Goal: Task Accomplishment & Management: Manage account settings

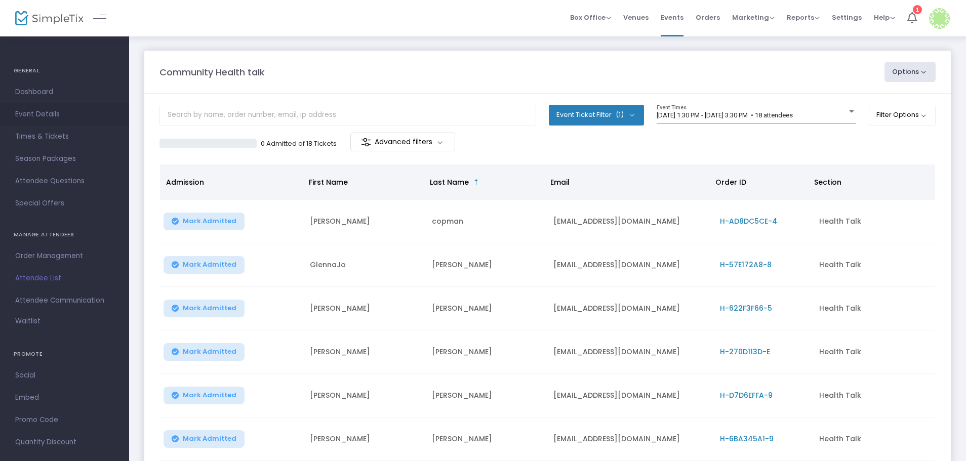
click at [40, 118] on span "Event Details" at bounding box center [64, 114] width 99 height 13
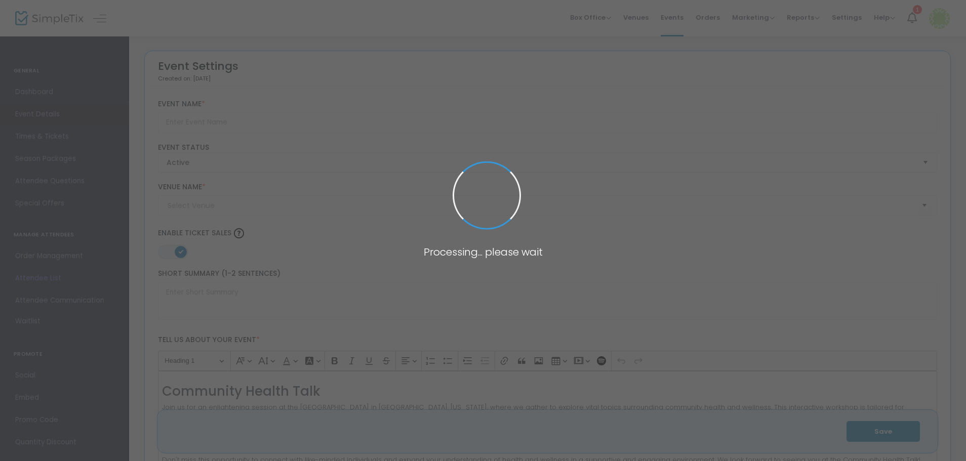
type input "Community Health talk"
type textarea "Community Health Talk Join us for an enlightening session at the [GEOGRAPHIC_DA…"
type input "Register Now"
type input "Sandpiper Room"
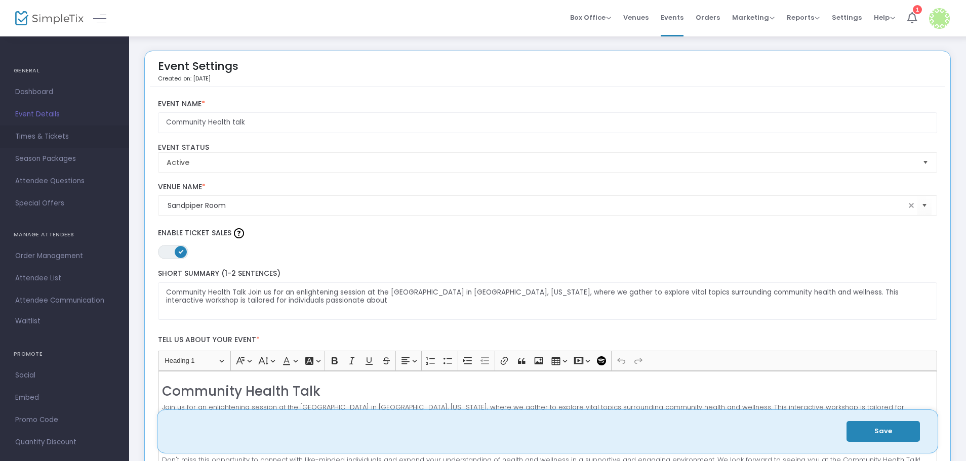
click at [36, 137] on span "Times & Tickets" at bounding box center [64, 136] width 99 height 13
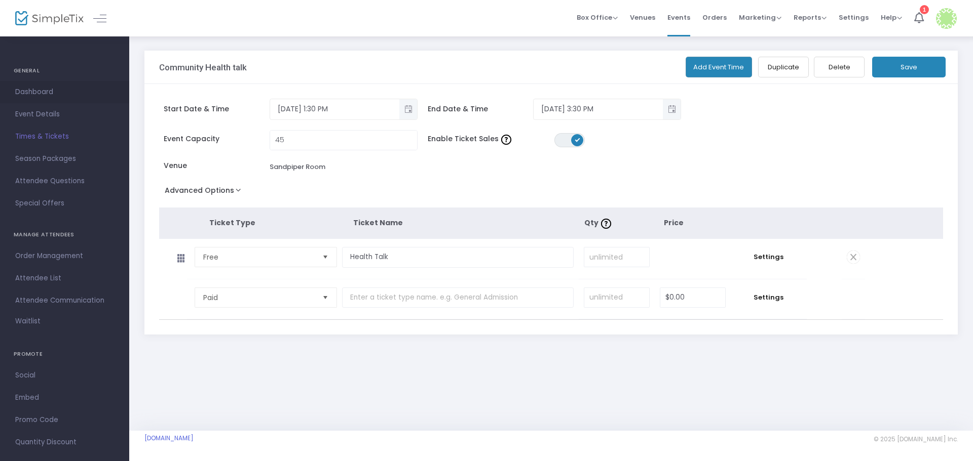
click at [37, 89] on span "Dashboard" at bounding box center [64, 92] width 99 height 13
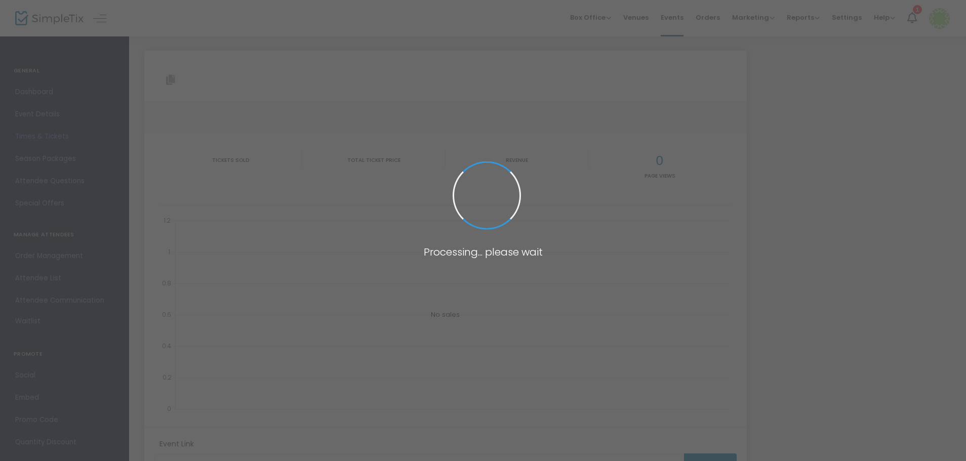
type input "[URL][DOMAIN_NAME]"
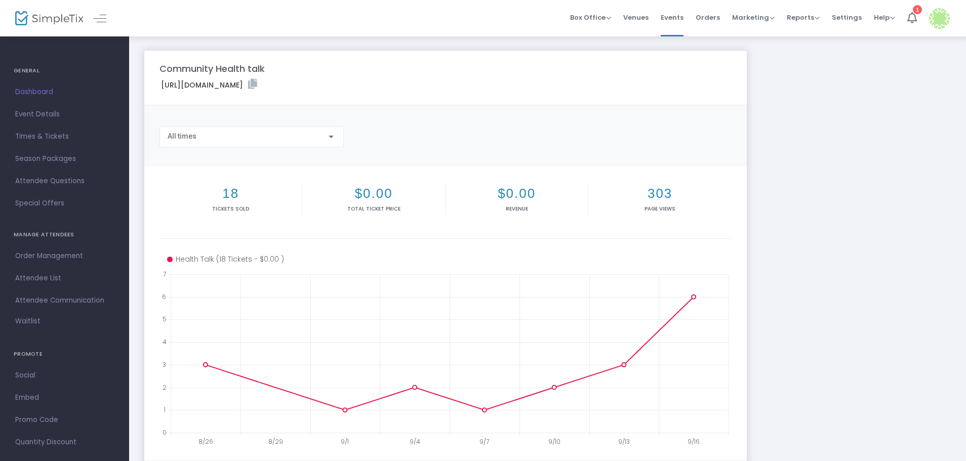
click at [34, 74] on h4 "GENERAL" at bounding box center [65, 71] width 102 height 20
click at [32, 69] on h4 "GENERAL" at bounding box center [65, 71] width 102 height 20
click at [40, 101] on link "Dashboard" at bounding box center [64, 92] width 129 height 22
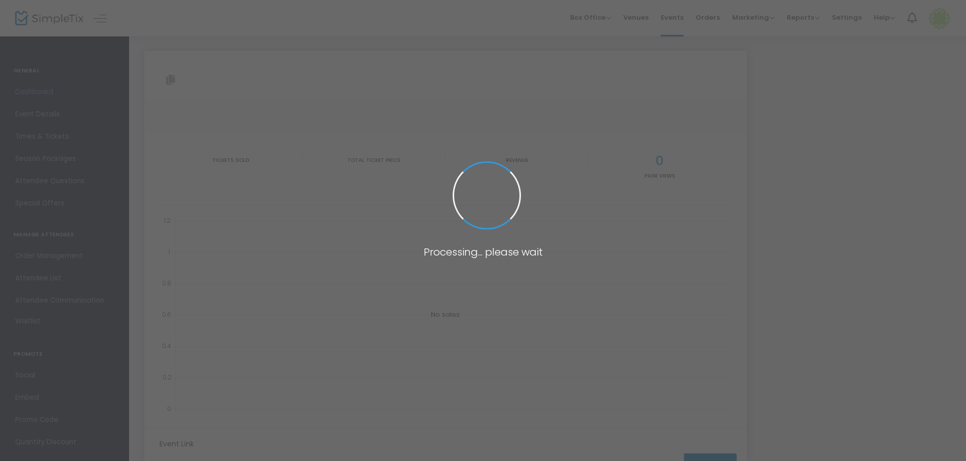
type input "[URL][DOMAIN_NAME]"
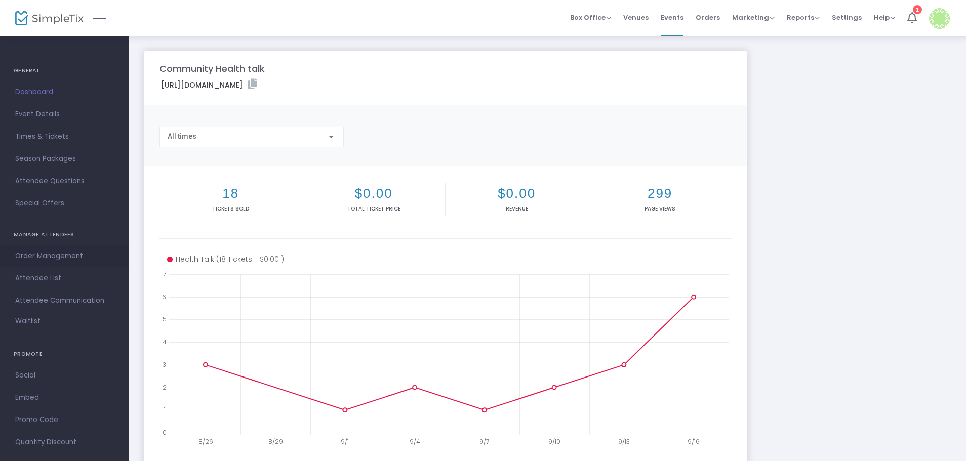
click at [48, 256] on span "Order Management" at bounding box center [64, 256] width 99 height 13
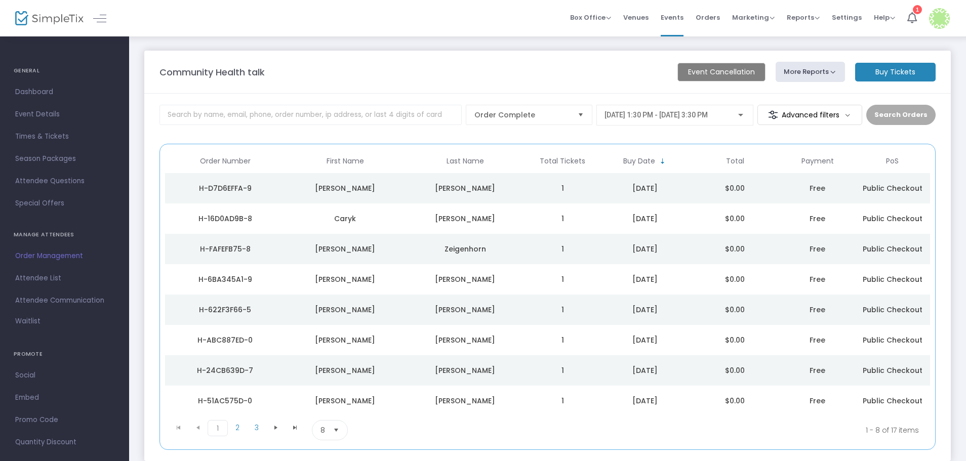
click at [66, 18] on img at bounding box center [49, 18] width 68 height 15
